Goal: Find specific page/section: Find specific page/section

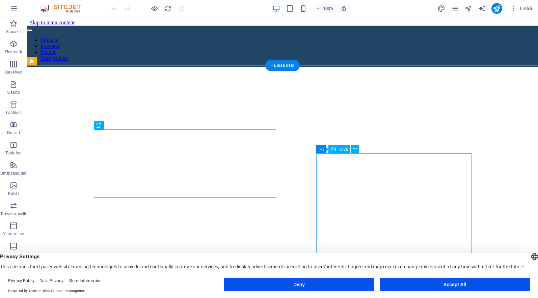
scroll to position [222, 0]
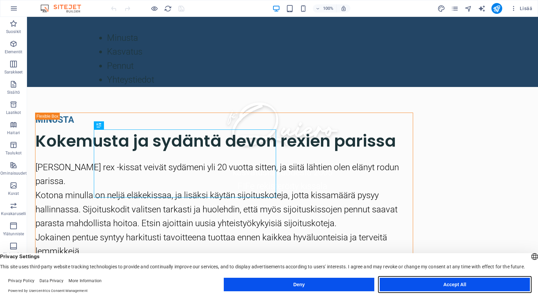
click at [429, 290] on button "Accept All" at bounding box center [455, 284] width 150 height 13
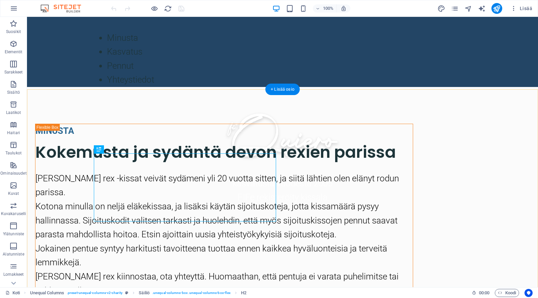
scroll to position [0, 0]
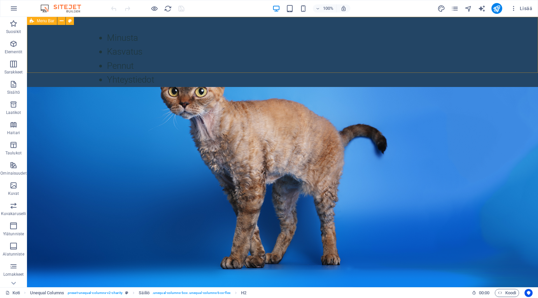
click at [180, 58] on div "Minusta Kasvatus Pennut Yhteystiedot" at bounding box center [282, 52] width 511 height 70
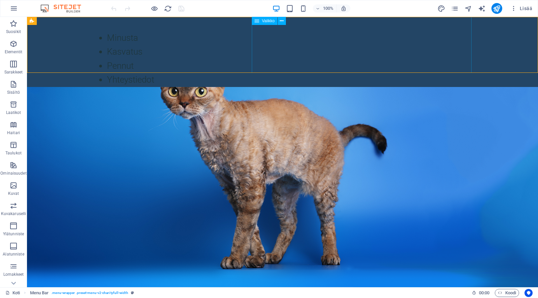
click at [262, 46] on nav "Minusta Kasvatus Pennut Yhteystiedot" at bounding box center [282, 59] width 378 height 56
click at [278, 52] on nav "Minusta Kasvatus Pennut Yhteystiedot" at bounding box center [282, 59] width 378 height 56
select select
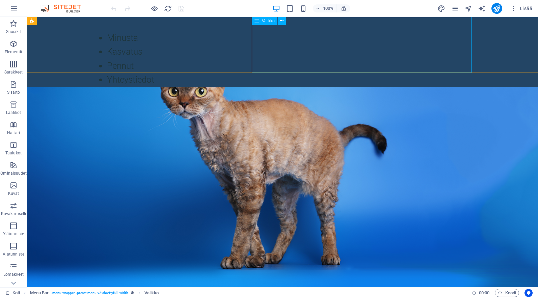
select select
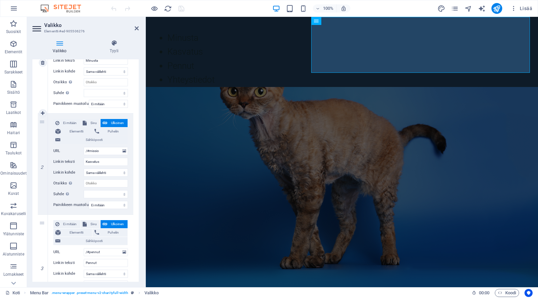
scroll to position [270, 0]
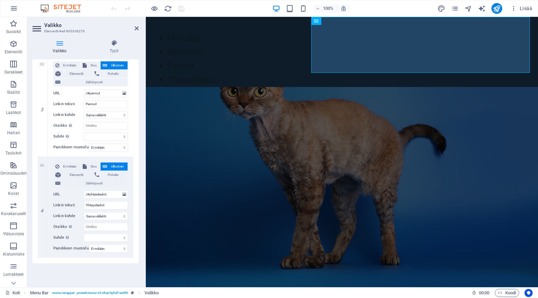
click at [56, 49] on h4 "Valikko" at bounding box center [60, 47] width 57 height 14
click at [107, 54] on h4 "Tyyli" at bounding box center [113, 47] width 49 height 14
